Goal: Complete application form

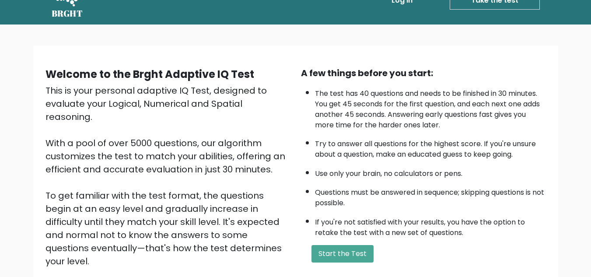
scroll to position [88, 0]
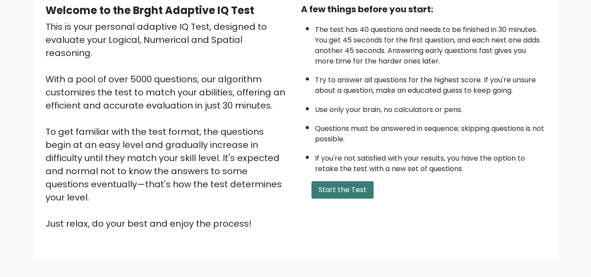
click at [334, 190] on button "Start the Test" at bounding box center [343, 190] width 62 height 18
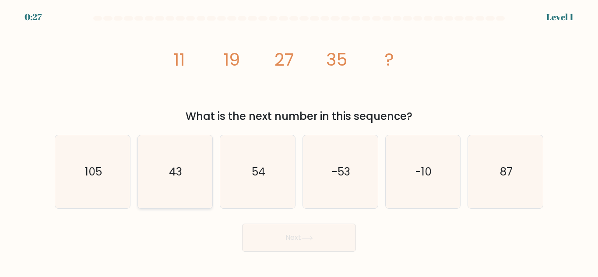
click at [184, 184] on icon "43" at bounding box center [174, 171] width 73 height 73
click at [299, 141] on input "b. 43" at bounding box center [299, 140] width 0 height 2
radio input "true"
click at [300, 235] on button "Next" at bounding box center [299, 238] width 114 height 28
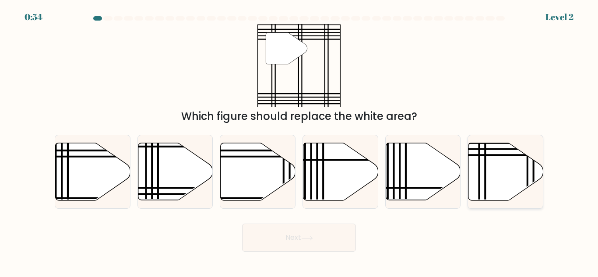
click at [508, 172] on icon at bounding box center [505, 171] width 75 height 57
click at [299, 141] on input "f." at bounding box center [299, 140] width 0 height 2
radio input "true"
click at [319, 242] on button "Next" at bounding box center [299, 238] width 114 height 28
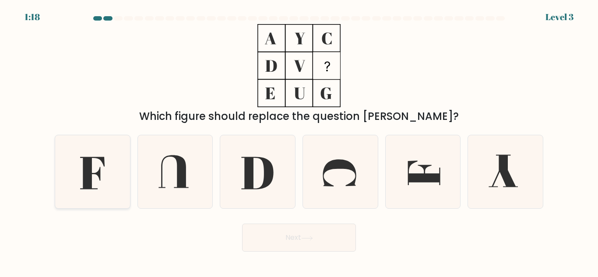
click at [84, 177] on icon at bounding box center [92, 173] width 25 height 32
click at [299, 141] on input "a." at bounding box center [299, 140] width 0 height 2
radio input "true"
click at [291, 229] on button "Next" at bounding box center [299, 238] width 114 height 28
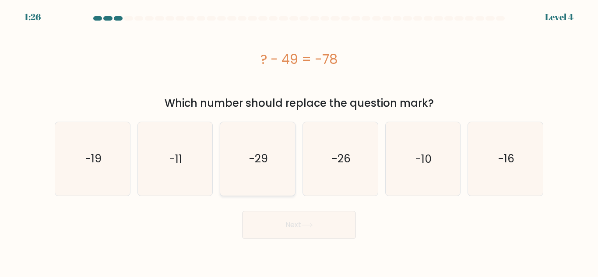
click at [249, 162] on text "-29" at bounding box center [258, 158] width 19 height 15
click at [299, 141] on input "c. -29" at bounding box center [299, 140] width 0 height 2
radio input "true"
click at [298, 221] on button "Next" at bounding box center [299, 225] width 114 height 28
click at [306, 223] on icon at bounding box center [307, 225] width 12 height 5
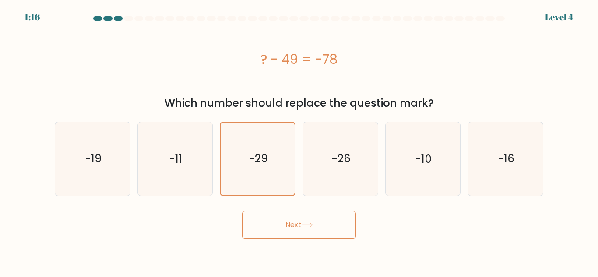
click at [304, 223] on icon at bounding box center [307, 225] width 12 height 5
click at [332, 229] on button "Next" at bounding box center [299, 225] width 114 height 28
click at [314, 229] on button "Next" at bounding box center [299, 225] width 114 height 28
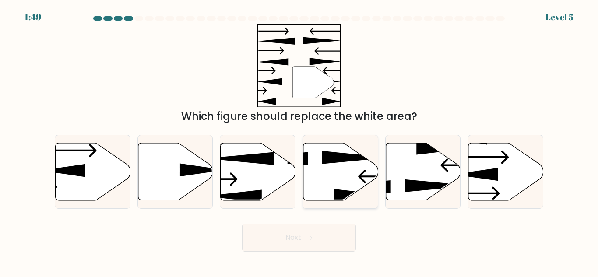
click at [322, 182] on icon at bounding box center [340, 171] width 75 height 57
click at [299, 141] on input "d." at bounding box center [299, 140] width 0 height 2
radio input "true"
click at [312, 238] on icon at bounding box center [306, 238] width 11 height 4
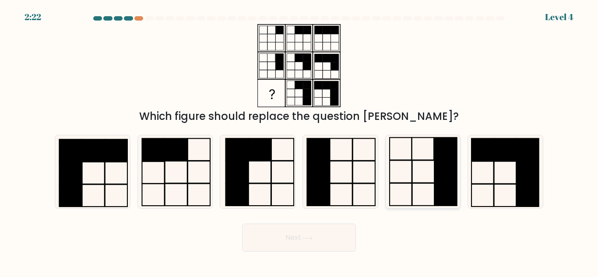
click at [403, 174] on icon at bounding box center [422, 171] width 73 height 73
click at [299, 141] on input "e." at bounding box center [299, 140] width 0 height 2
radio input "true"
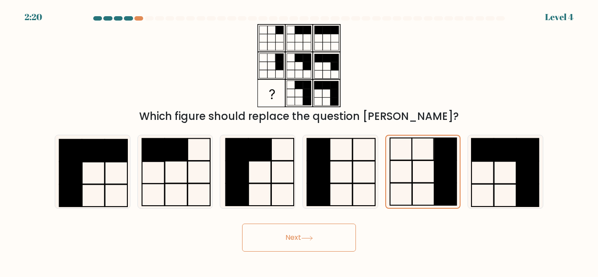
click at [319, 232] on button "Next" at bounding box center [299, 238] width 114 height 28
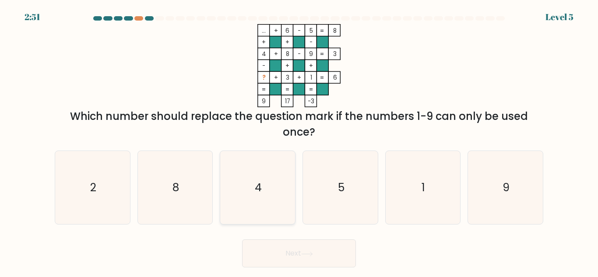
click at [263, 189] on icon "4" at bounding box center [257, 187] width 73 height 73
click at [299, 141] on input "c. 4" at bounding box center [299, 140] width 0 height 2
radio input "true"
click at [278, 245] on button "Next" at bounding box center [299, 253] width 114 height 28
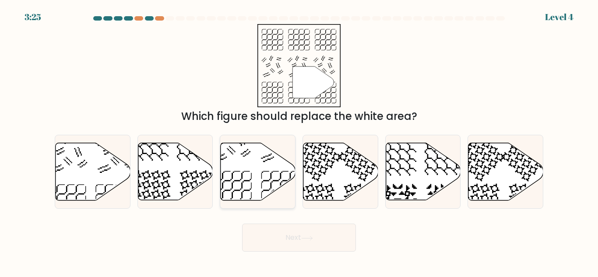
click at [256, 183] on icon at bounding box center [258, 171] width 75 height 57
click at [299, 141] on input "c." at bounding box center [299, 140] width 0 height 2
radio input "true"
click at [283, 241] on button "Next" at bounding box center [299, 238] width 114 height 28
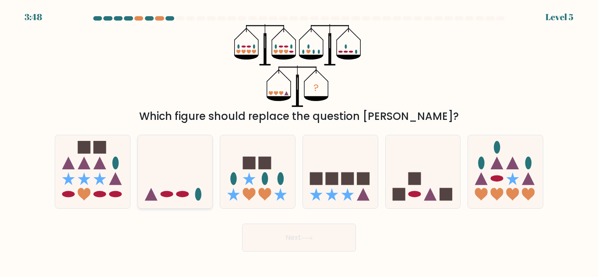
click at [189, 191] on icon at bounding box center [175, 172] width 75 height 62
click at [299, 141] on input "b." at bounding box center [299, 140] width 0 height 2
radio input "true"
click at [301, 241] on button "Next" at bounding box center [299, 238] width 114 height 28
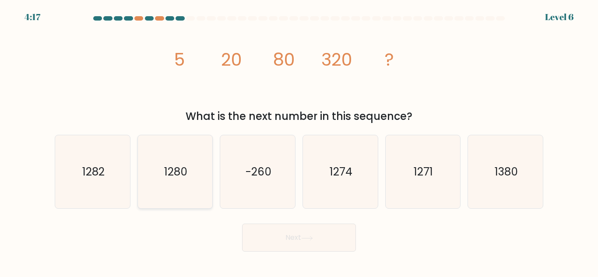
click at [168, 173] on text "1280" at bounding box center [175, 171] width 23 height 15
click at [299, 141] on input "b. 1280" at bounding box center [299, 140] width 0 height 2
radio input "true"
click at [305, 239] on icon at bounding box center [307, 238] width 12 height 5
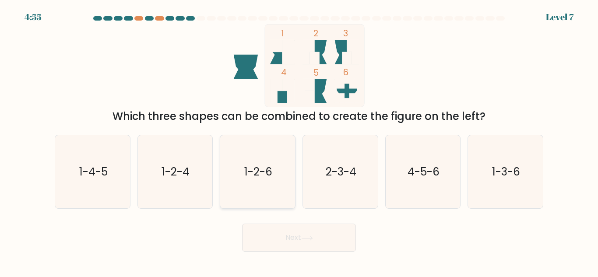
click at [280, 169] on icon "1-2-6" at bounding box center [257, 171] width 73 height 73
click at [299, 141] on input "c. 1-2-6" at bounding box center [299, 140] width 0 height 2
radio input "true"
click at [307, 235] on button "Next" at bounding box center [299, 238] width 114 height 28
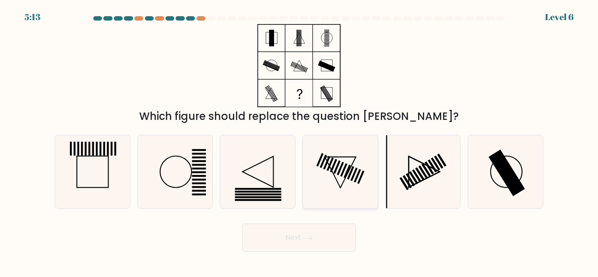
click at [339, 165] on icon at bounding box center [340, 171] width 73 height 73
click at [299, 141] on input "d." at bounding box center [299, 140] width 0 height 2
radio input "true"
click at [432, 170] on icon at bounding box center [422, 171] width 73 height 73
click at [299, 141] on input "e." at bounding box center [299, 140] width 0 height 2
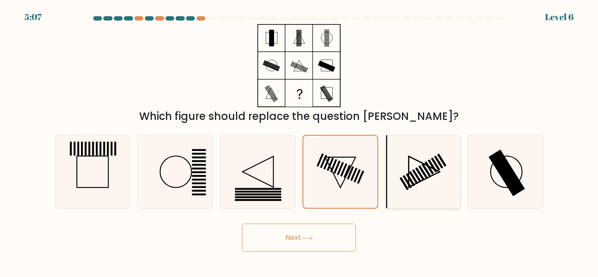
radio input "true"
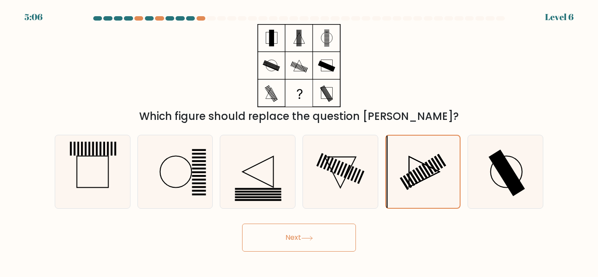
click at [296, 240] on button "Next" at bounding box center [299, 238] width 114 height 28
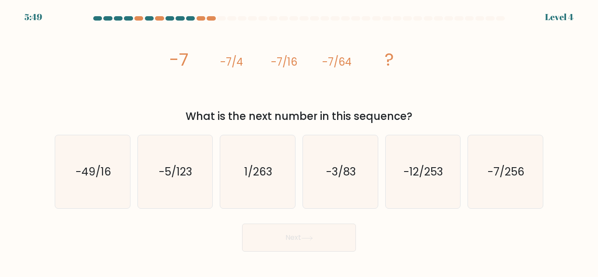
click at [242, 224] on button "Next" at bounding box center [299, 238] width 114 height 28
drag, startPoint x: 245, startPoint y: 175, endPoint x: 249, endPoint y: 179, distance: 5.6
click at [245, 175] on text "1/263" at bounding box center [258, 171] width 28 height 15
click at [299, 141] on input "c. 1/263" at bounding box center [299, 140] width 0 height 2
radio input "true"
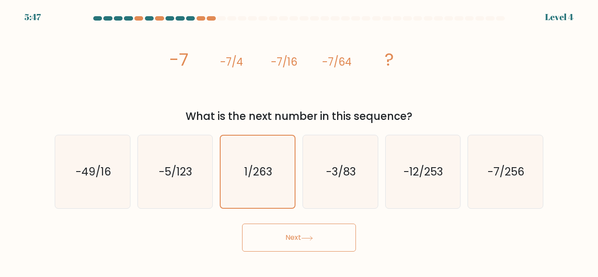
click at [307, 239] on icon at bounding box center [307, 238] width 12 height 5
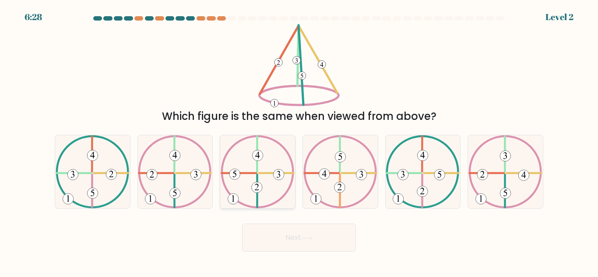
click at [242, 224] on button "Next" at bounding box center [299, 238] width 114 height 28
click at [299, 139] on input "a." at bounding box center [299, 140] width 0 height 2
radio input "true"
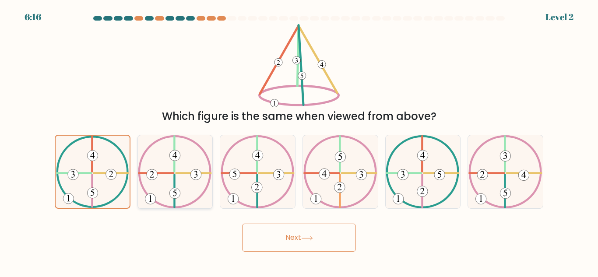
click at [184, 185] on icon at bounding box center [175, 171] width 74 height 73
click at [299, 141] on input "b." at bounding box center [299, 140] width 0 height 2
radio input "true"
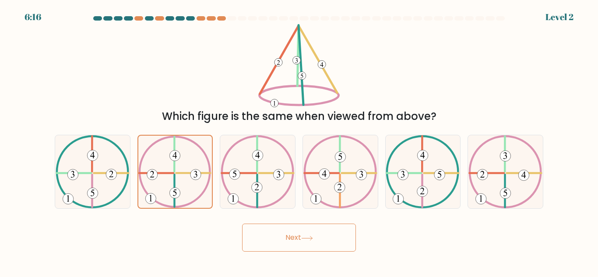
click at [309, 237] on icon at bounding box center [307, 238] width 12 height 5
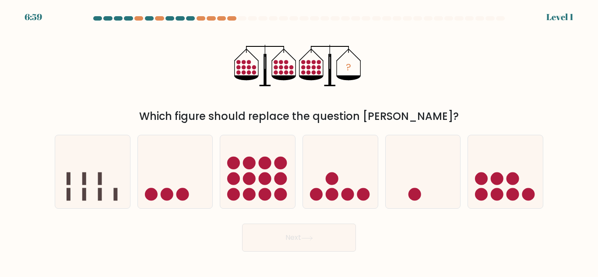
click at [242, 224] on button "Next" at bounding box center [299, 238] width 114 height 28
click at [254, 179] on circle at bounding box center [249, 178] width 13 height 13
click at [299, 141] on input "c." at bounding box center [299, 140] width 0 height 2
radio input "true"
click at [273, 229] on button "Next" at bounding box center [299, 238] width 114 height 28
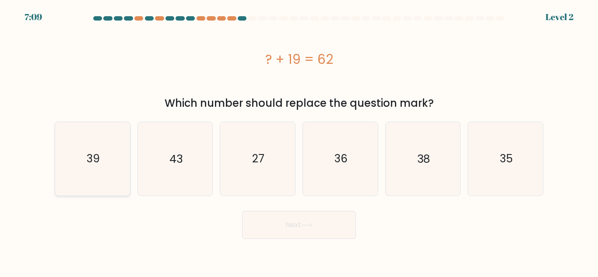
click at [98, 171] on icon "39" at bounding box center [92, 158] width 73 height 73
click at [299, 141] on input "a. 39" at bounding box center [299, 140] width 0 height 2
radio input "true"
click at [266, 180] on icon "27" at bounding box center [257, 158] width 73 height 73
click at [299, 141] on input "c. 27" at bounding box center [299, 140] width 0 height 2
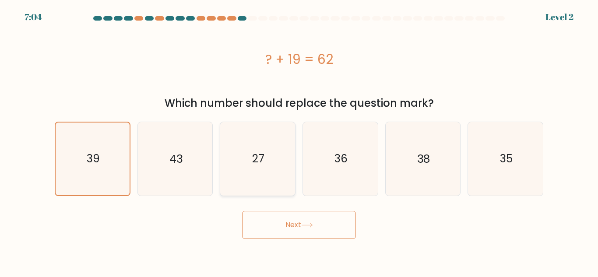
radio input "true"
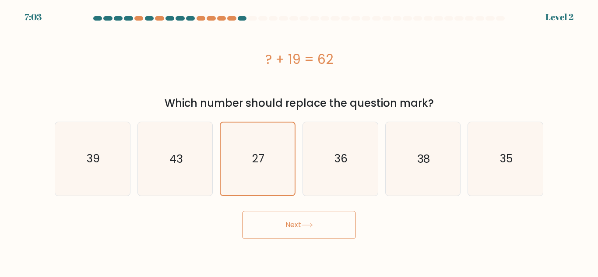
click at [328, 225] on button "Next" at bounding box center [299, 225] width 114 height 28
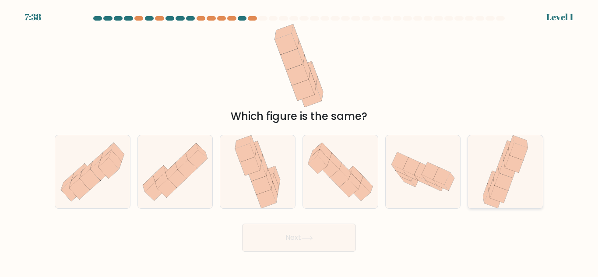
click at [481, 161] on icon at bounding box center [504, 171] width 49 height 73
click at [299, 141] on input "f." at bounding box center [299, 140] width 0 height 2
radio input "true"
click at [312, 237] on icon at bounding box center [306, 238] width 11 height 4
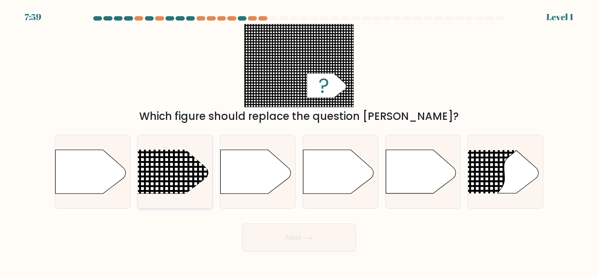
click at [182, 167] on line at bounding box center [124, 167] width 364 height 0
click at [299, 141] on input "b." at bounding box center [299, 140] width 0 height 2
radio input "true"
click at [290, 236] on button "Next" at bounding box center [299, 238] width 114 height 28
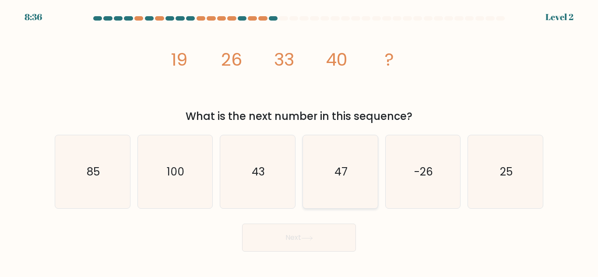
click at [322, 187] on icon "47" at bounding box center [340, 171] width 73 height 73
click at [299, 141] on input "d. 47" at bounding box center [299, 140] width 0 height 2
radio input "true"
click at [324, 241] on button "Next" at bounding box center [299, 238] width 114 height 28
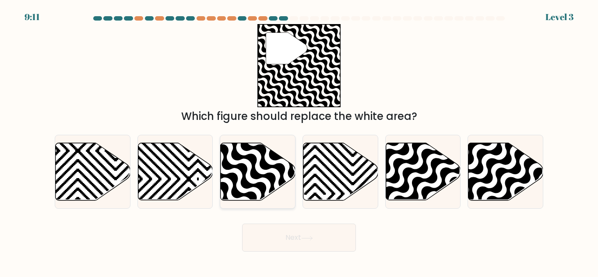
click at [255, 189] on icon at bounding box center [258, 171] width 75 height 57
click at [299, 141] on input "c." at bounding box center [299, 140] width 0 height 2
radio input "true"
click at [317, 239] on button "Next" at bounding box center [299, 238] width 114 height 28
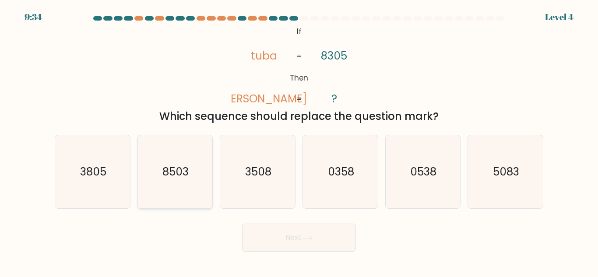
click at [174, 182] on icon "8503" at bounding box center [174, 171] width 73 height 73
click at [299, 141] on input "b. 8503" at bounding box center [299, 140] width 0 height 2
radio input "true"
click at [278, 236] on button "Next" at bounding box center [299, 238] width 114 height 28
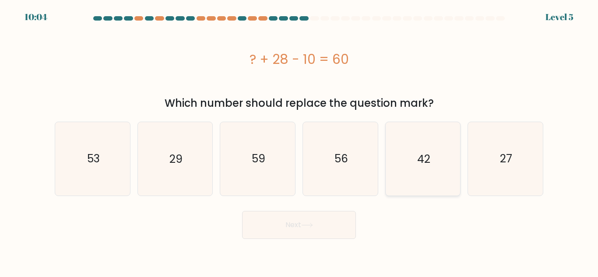
click at [414, 164] on icon "42" at bounding box center [422, 158] width 73 height 73
click at [299, 141] on input "e. 42" at bounding box center [299, 140] width 0 height 2
radio input "true"
click at [334, 224] on button "Next" at bounding box center [299, 225] width 114 height 28
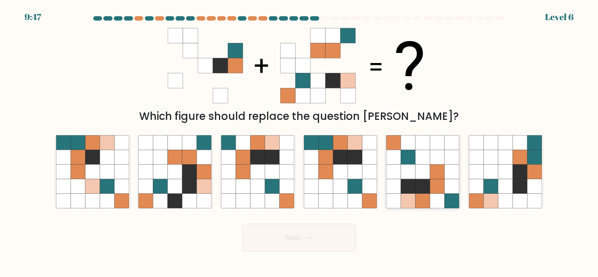
click at [391, 169] on icon at bounding box center [393, 172] width 14 height 14
click at [299, 141] on input "e." at bounding box center [299, 140] width 0 height 2
radio input "true"
click at [326, 231] on button "Next" at bounding box center [299, 238] width 114 height 28
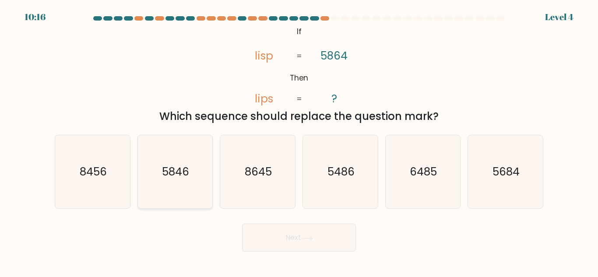
click at [199, 163] on icon "5846" at bounding box center [174, 171] width 73 height 73
click at [299, 141] on input "b. 5846" at bounding box center [299, 140] width 0 height 2
radio input "true"
click at [307, 230] on button "Next" at bounding box center [299, 238] width 114 height 28
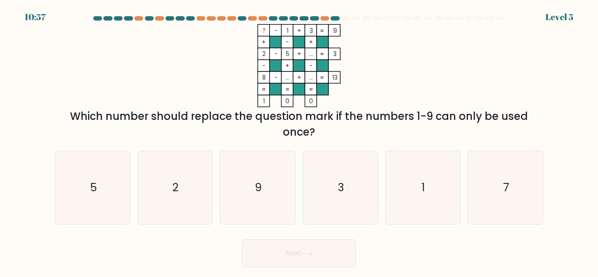
click at [301, 60] on rect at bounding box center [299, 66] width 12 height 12
click at [319, 172] on icon "3" at bounding box center [340, 187] width 73 height 73
click at [299, 141] on input "d. 3" at bounding box center [299, 140] width 0 height 2
radio input "true"
click at [317, 245] on button "Next" at bounding box center [299, 253] width 114 height 28
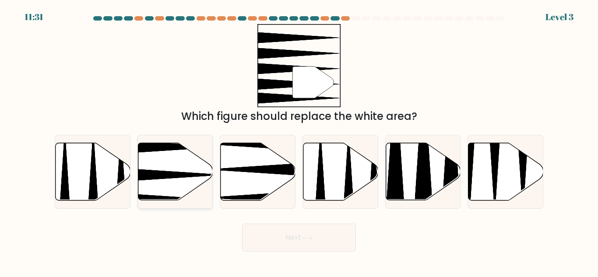
click at [174, 171] on icon at bounding box center [175, 171] width 75 height 57
click at [299, 141] on input "b." at bounding box center [299, 140] width 0 height 2
radio input "true"
click at [308, 240] on icon at bounding box center [307, 238] width 12 height 5
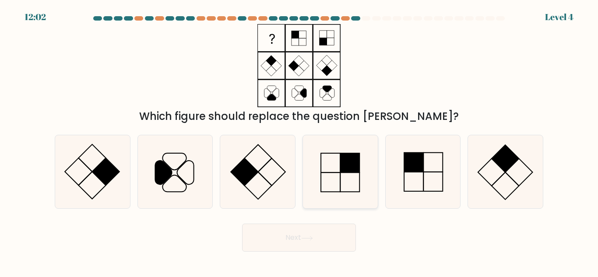
click at [325, 173] on rect at bounding box center [330, 182] width 19 height 19
click at [299, 141] on input "d." at bounding box center [299, 140] width 0 height 2
radio input "true"
click at [309, 243] on button "Next" at bounding box center [299, 238] width 114 height 28
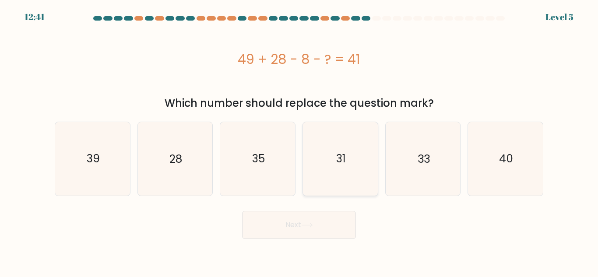
click at [325, 181] on icon "31" at bounding box center [340, 158] width 73 height 73
click at [299, 141] on input "d. 31" at bounding box center [299, 140] width 0 height 2
radio input "true"
click at [322, 216] on button "Next" at bounding box center [299, 225] width 114 height 28
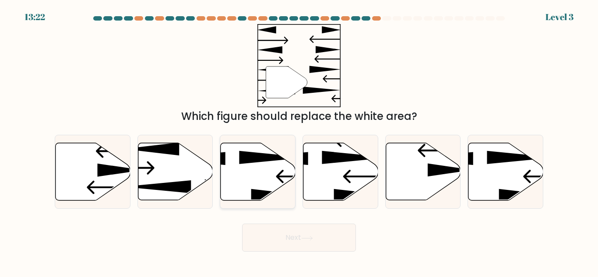
click at [280, 181] on icon at bounding box center [257, 172] width 75 height 58
click at [299, 141] on input "c." at bounding box center [299, 140] width 0 height 2
radio input "true"
click at [302, 234] on button "Next" at bounding box center [299, 238] width 114 height 28
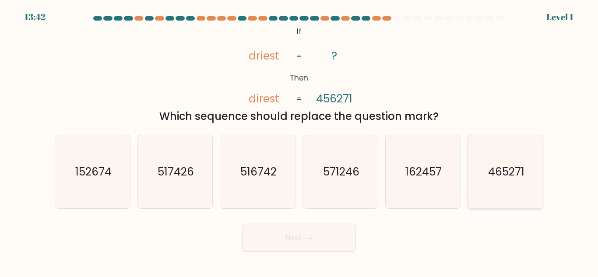
click at [522, 182] on icon "465271" at bounding box center [505, 171] width 73 height 73
click at [299, 141] on input "f. 465271" at bounding box center [299, 140] width 0 height 2
radio input "true"
click at [329, 245] on button "Next" at bounding box center [299, 238] width 114 height 28
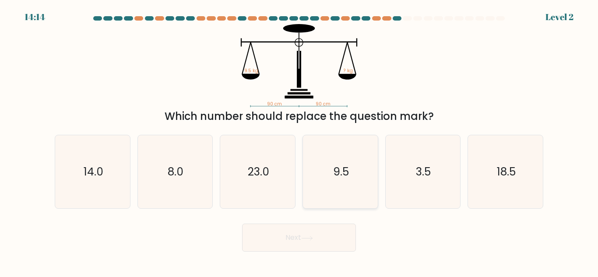
click at [339, 199] on icon "9.5" at bounding box center [340, 171] width 73 height 73
click at [299, 141] on input "d. 9.5" at bounding box center [299, 140] width 0 height 2
radio input "true"
click at [331, 236] on button "Next" at bounding box center [299, 238] width 114 height 28
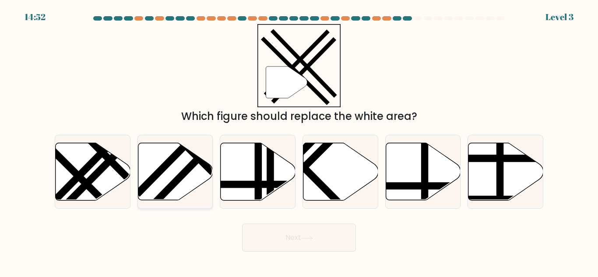
click at [184, 183] on icon at bounding box center [175, 171] width 75 height 57
click at [299, 141] on input "b." at bounding box center [299, 140] width 0 height 2
radio input "true"
click at [287, 248] on button "Next" at bounding box center [299, 238] width 114 height 28
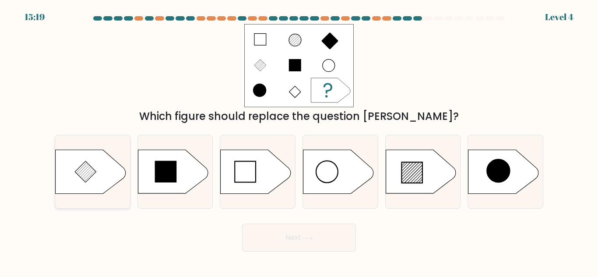
click at [105, 184] on icon at bounding box center [91, 172] width 70 height 44
click at [299, 141] on input "a." at bounding box center [299, 140] width 0 height 2
radio input "true"
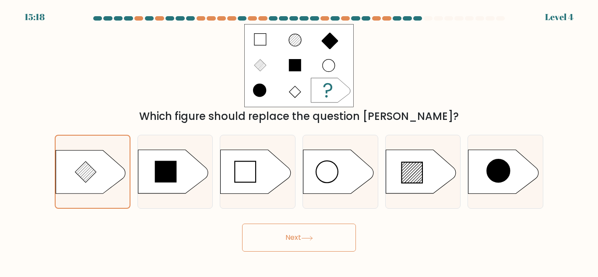
click at [300, 239] on button "Next" at bounding box center [299, 238] width 114 height 28
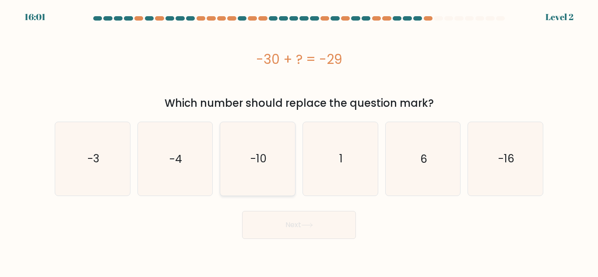
drag, startPoint x: 270, startPoint y: 178, endPoint x: 277, endPoint y: 186, distance: 10.0
click at [270, 179] on icon "-10" at bounding box center [257, 158] width 73 height 73
click at [299, 141] on input "c. -10" at bounding box center [299, 140] width 0 height 2
radio input "true"
click at [326, 228] on button "Next" at bounding box center [299, 225] width 114 height 28
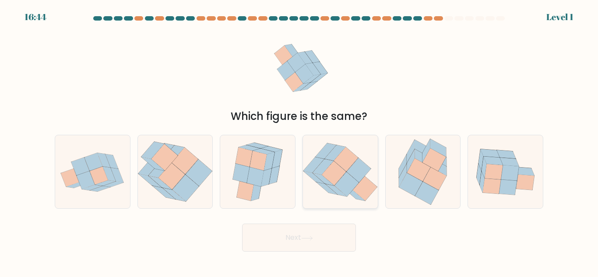
click at [348, 182] on icon at bounding box center [346, 184] width 25 height 25
click at [299, 141] on input "d." at bounding box center [299, 140] width 0 height 2
radio input "true"
click at [337, 229] on button "Next" at bounding box center [299, 238] width 114 height 28
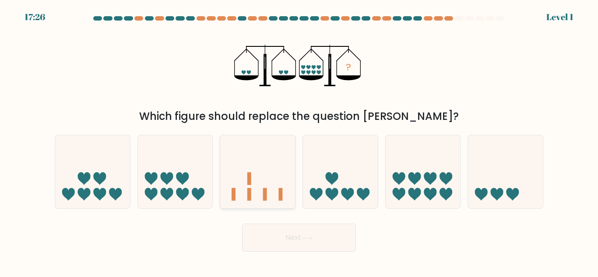
drag, startPoint x: 273, startPoint y: 194, endPoint x: 280, endPoint y: 204, distance: 12.5
click at [273, 194] on icon at bounding box center [257, 172] width 75 height 62
click at [299, 141] on input "c." at bounding box center [299, 140] width 0 height 2
radio input "true"
click at [401, 184] on icon at bounding box center [422, 172] width 75 height 62
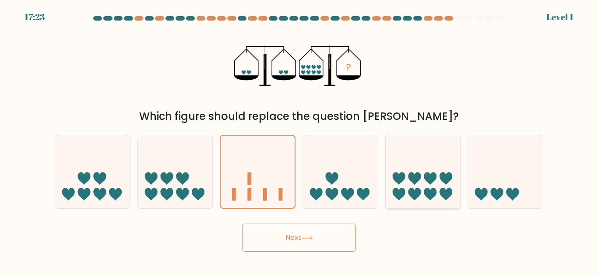
click at [299, 141] on input "e." at bounding box center [299, 140] width 0 height 2
radio input "true"
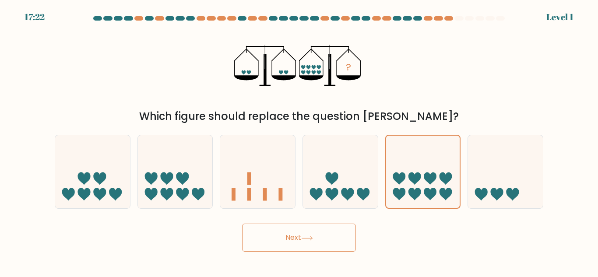
click at [335, 234] on button "Next" at bounding box center [299, 238] width 114 height 28
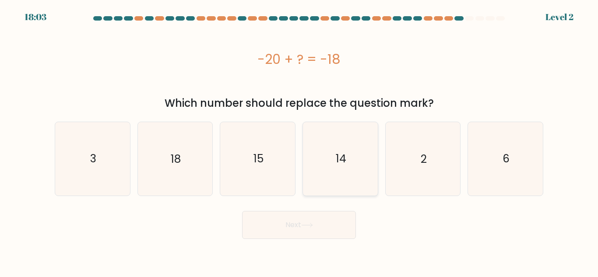
click at [341, 185] on icon "14" at bounding box center [340, 158] width 73 height 73
click at [299, 141] on input "d. 14" at bounding box center [299, 140] width 0 height 2
radio input "true"
click at [332, 219] on button "Next" at bounding box center [299, 225] width 114 height 28
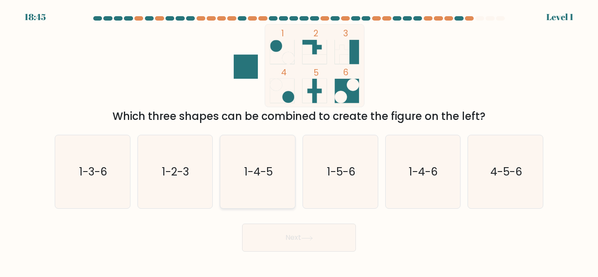
click at [263, 186] on icon "1-4-5" at bounding box center [257, 171] width 73 height 73
click at [299, 141] on input "c. 1-4-5" at bounding box center [299, 140] width 0 height 2
radio input "true"
click at [283, 232] on button "Next" at bounding box center [299, 238] width 114 height 28
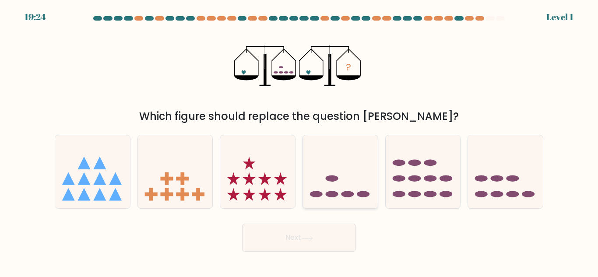
click at [332, 194] on ellipse at bounding box center [332, 194] width 13 height 7
click at [299, 141] on input "d." at bounding box center [299, 140] width 0 height 2
radio input "true"
click at [313, 240] on icon at bounding box center [307, 238] width 12 height 5
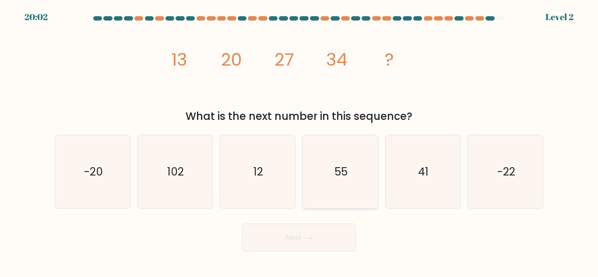
click at [333, 196] on icon "55" at bounding box center [340, 171] width 73 height 73
click at [299, 141] on input "d. 55" at bounding box center [299, 140] width 0 height 2
radio input "true"
click at [327, 238] on button "Next" at bounding box center [299, 238] width 114 height 28
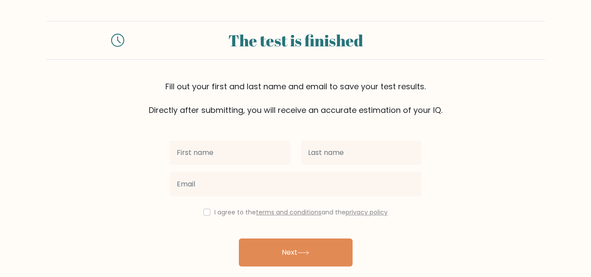
click at [585, 270] on div at bounding box center [585, 270] width 0 height 0
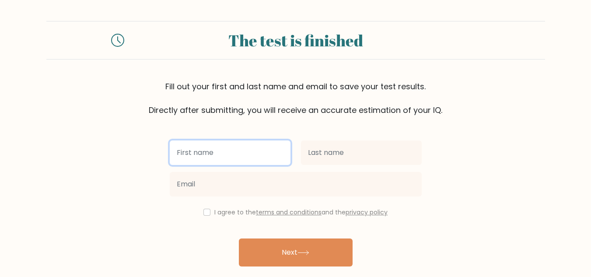
click at [268, 153] on input "text" at bounding box center [230, 152] width 121 height 25
type input "[PERSON_NAME] [PERSON_NAME]"
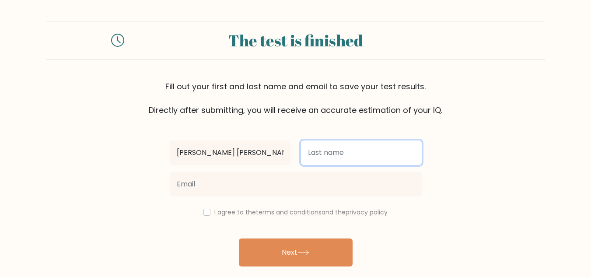
click at [338, 149] on input "text" at bounding box center [361, 152] width 121 height 25
type input "ALCOSEBA"
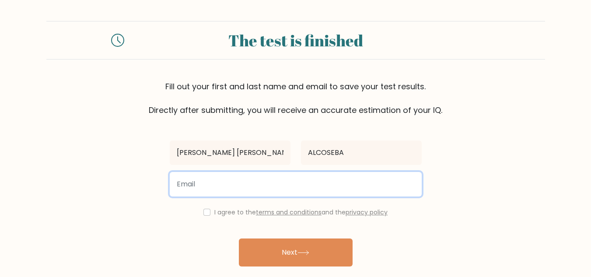
click at [279, 187] on input "email" at bounding box center [296, 184] width 252 height 25
type input "jinky_26269@yahoo.com"
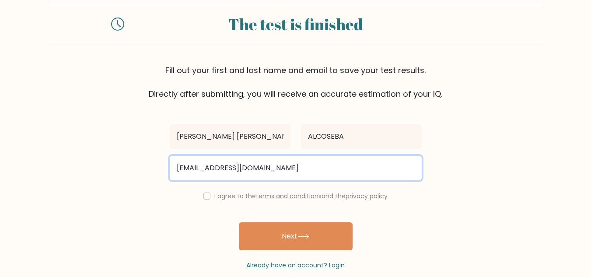
scroll to position [30, 0]
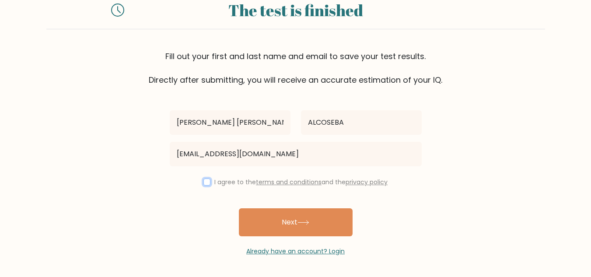
click at [203, 180] on input "checkbox" at bounding box center [206, 182] width 7 height 7
checkbox input "true"
click at [303, 214] on button "Next" at bounding box center [296, 222] width 114 height 28
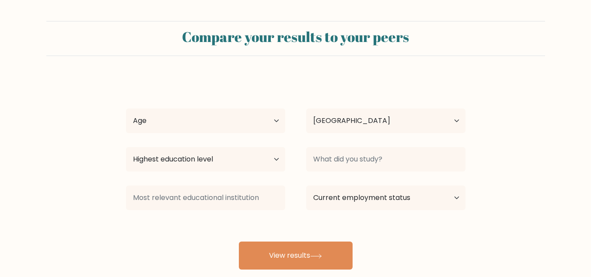
select select "PH"
click at [276, 118] on select "Age Under 18 years old 18-24 years old 25-34 years old 35-44 years old 45-54 ye…" at bounding box center [205, 121] width 159 height 25
select select "35_44"
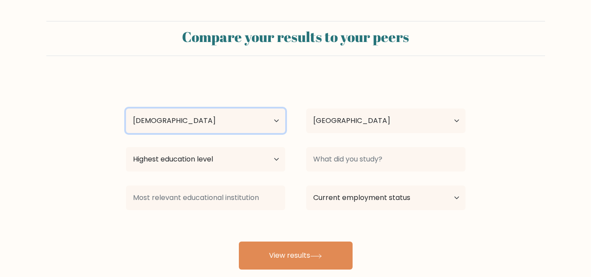
click at [126, 109] on select "Age Under 18 years old 18-24 years old 25-34 years old 35-44 years old 45-54 ye…" at bounding box center [205, 121] width 159 height 25
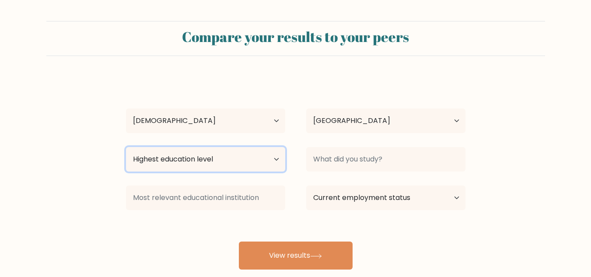
click at [278, 159] on select "Highest education level No schooling Primary Lower Secondary Upper Secondary Oc…" at bounding box center [205, 159] width 159 height 25
click at [513, 236] on form "Compare your results to your peers Maria Angelica ALCOSEBA Age Under 18 years o…" at bounding box center [295, 145] width 591 height 249
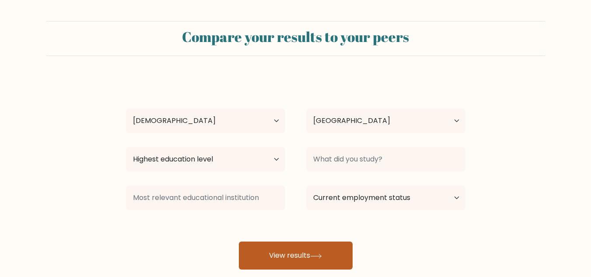
click at [265, 257] on button "View results" at bounding box center [296, 256] width 114 height 28
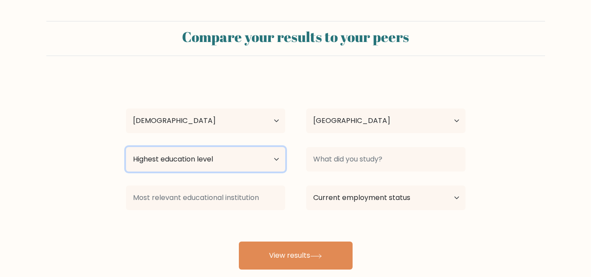
click at [275, 160] on select "Highest education level No schooling Primary Lower Secondary Upper Secondary Oc…" at bounding box center [205, 159] width 159 height 25
select select "bachelors_degree"
click at [126, 147] on select "Highest education level No schooling Primary Lower Secondary Upper Secondary Oc…" at bounding box center [205, 159] width 159 height 25
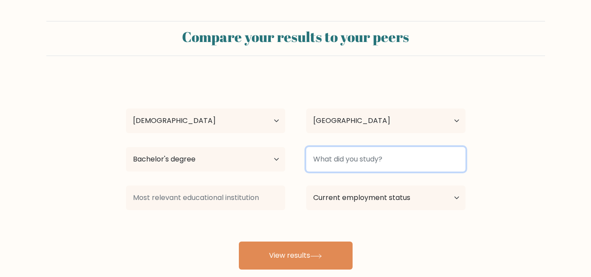
click at [413, 156] on input at bounding box center [385, 159] width 159 height 25
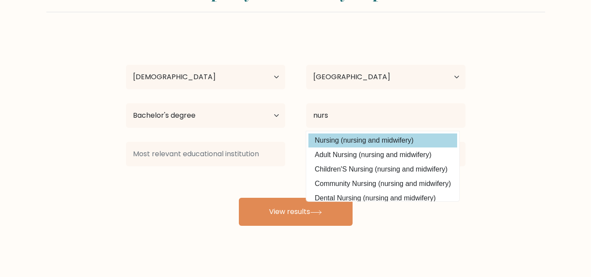
click at [366, 137] on option "Nursing (nursing and midwifery)" at bounding box center [382, 140] width 149 height 14
type input "Nursing"
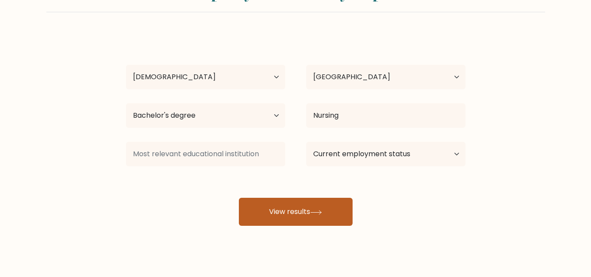
click at [307, 212] on button "View results" at bounding box center [296, 212] width 114 height 28
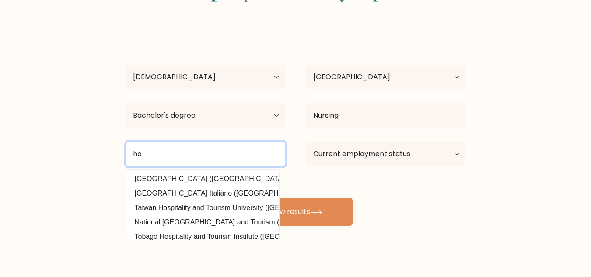
type input "h"
type input "c"
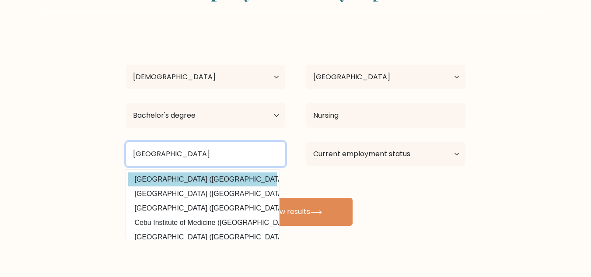
scroll to position [21, 0]
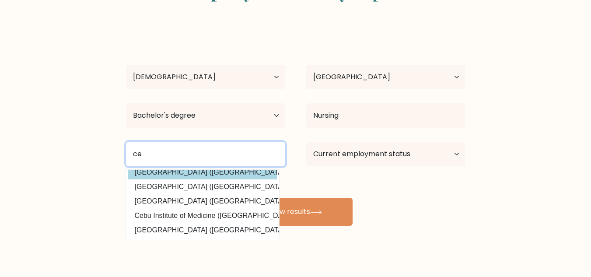
type input "c"
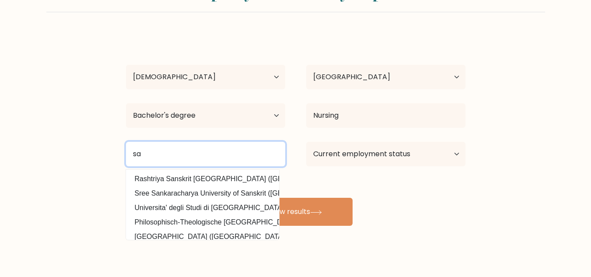
type input "s"
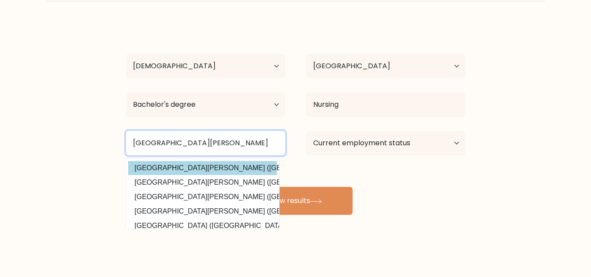
type input "university of san carlos cebu"
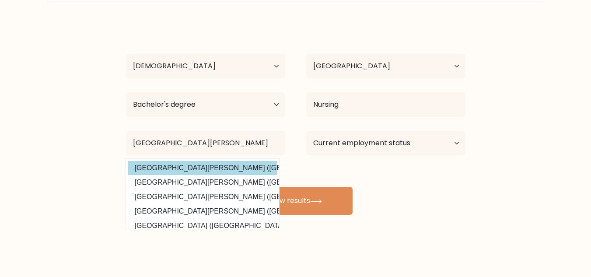
click at [224, 169] on div "Maria Angelica ALCOSEBA Age Under 18 years old 18-24 years old 25-34 years old …" at bounding box center [296, 118] width 350 height 193
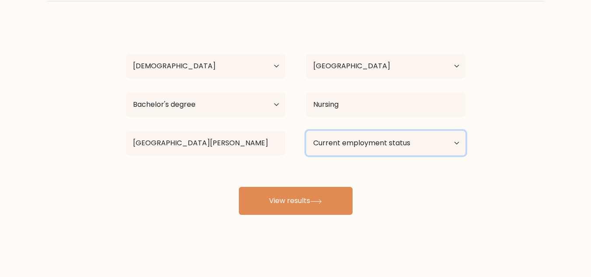
click at [403, 149] on select "Current employment status Employed Student Retired Other / prefer not to answer" at bounding box center [385, 143] width 159 height 25
select select "employed"
click at [306, 131] on select "Current employment status Employed Student Retired Other / prefer not to answer" at bounding box center [385, 143] width 159 height 25
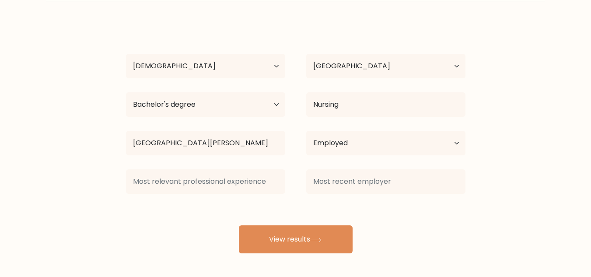
click at [298, 203] on div "Maria Angelica ALCOSEBA Age Under 18 years old 18-24 years old 25-34 years old …" at bounding box center [296, 137] width 350 height 231
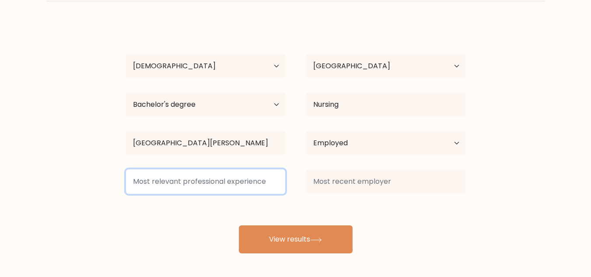
click at [237, 184] on input at bounding box center [205, 181] width 159 height 25
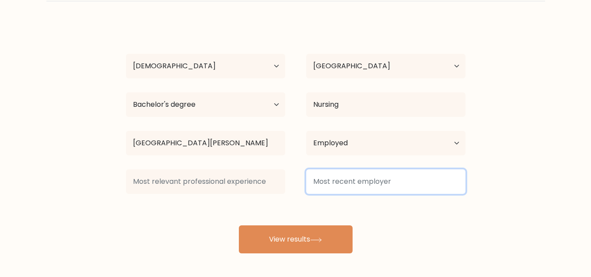
click at [375, 182] on input at bounding box center [385, 181] width 159 height 25
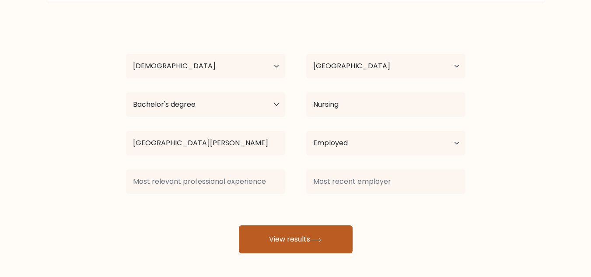
click at [312, 243] on button "View results" at bounding box center [296, 239] width 114 height 28
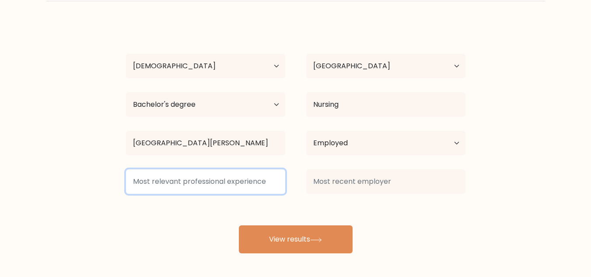
click at [236, 184] on input at bounding box center [205, 181] width 159 height 25
type input "LGU"
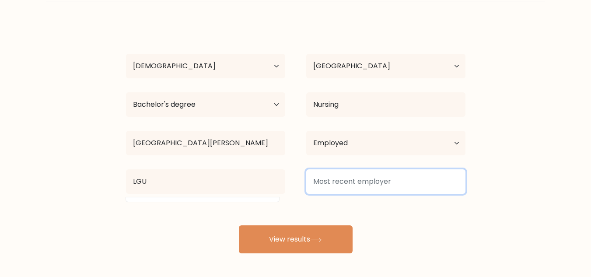
click at [437, 183] on input at bounding box center [385, 181] width 159 height 25
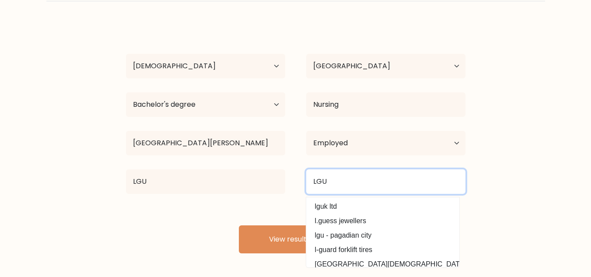
type input "LGU"
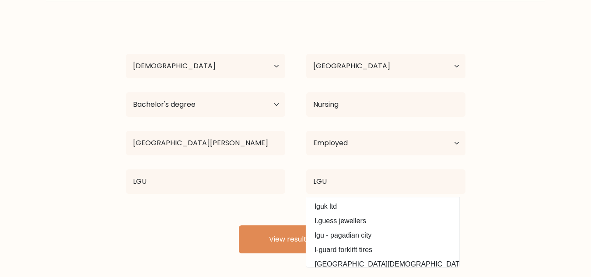
click at [525, 210] on form "Compare your results to your peers Maria Angelica ALCOSEBA Age Under 18 years o…" at bounding box center [295, 109] width 591 height 287
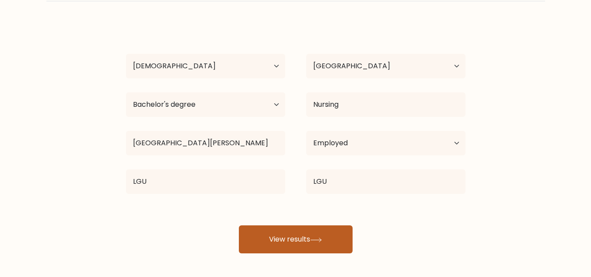
click at [294, 236] on button "View results" at bounding box center [296, 239] width 114 height 28
